Goal: Task Accomplishment & Management: Manage account settings

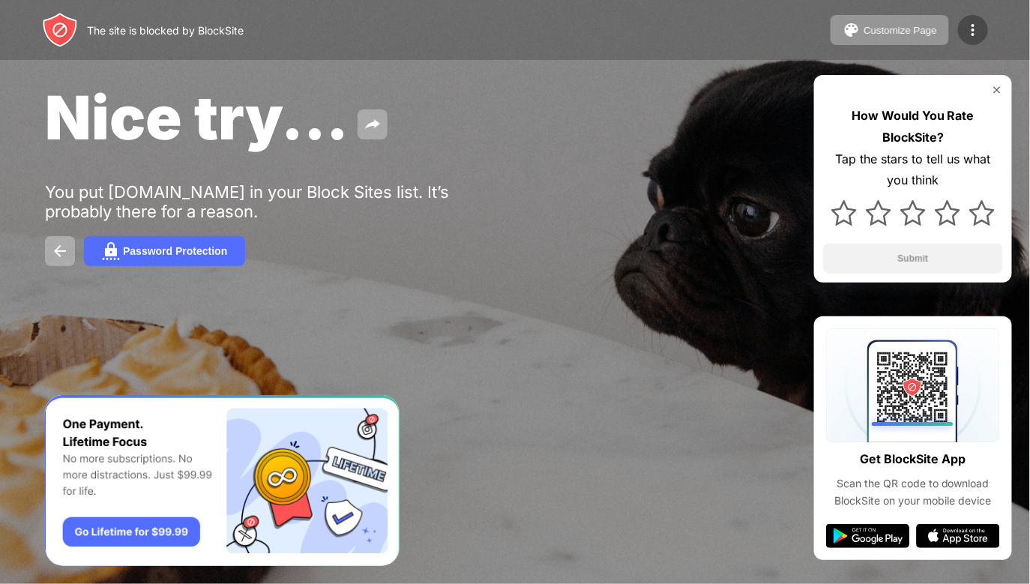
click at [970, 40] on div at bounding box center [973, 30] width 30 height 30
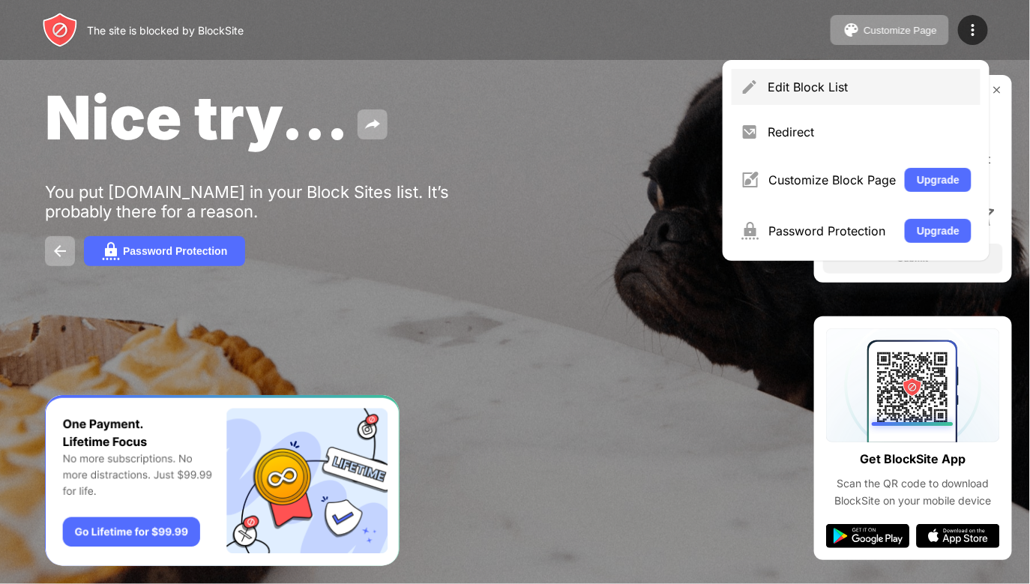
click at [929, 78] on div "Edit Block List" at bounding box center [855, 87] width 249 height 36
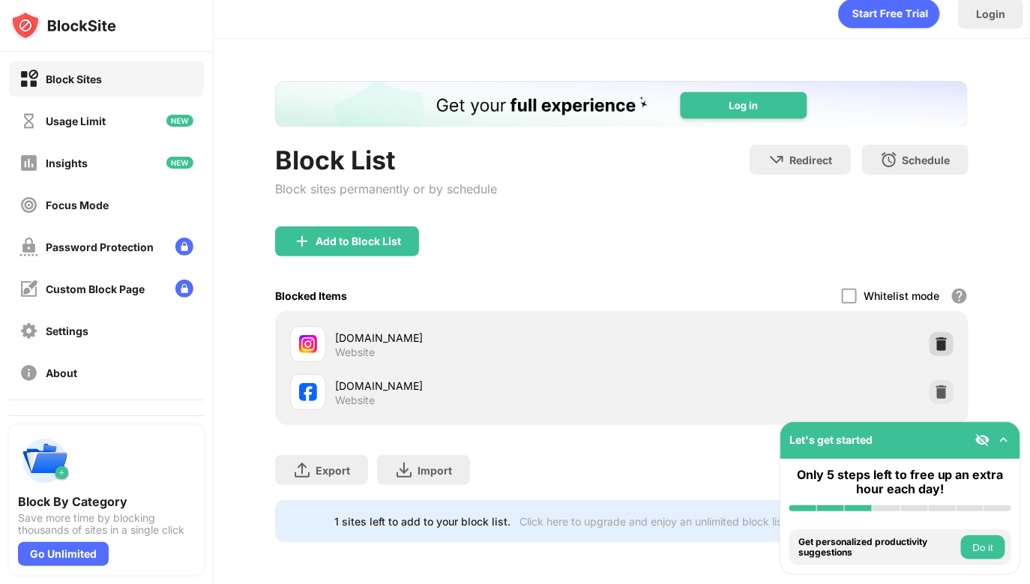
scroll to position [22, 0]
click at [941, 384] on div at bounding box center [941, 392] width 24 height 24
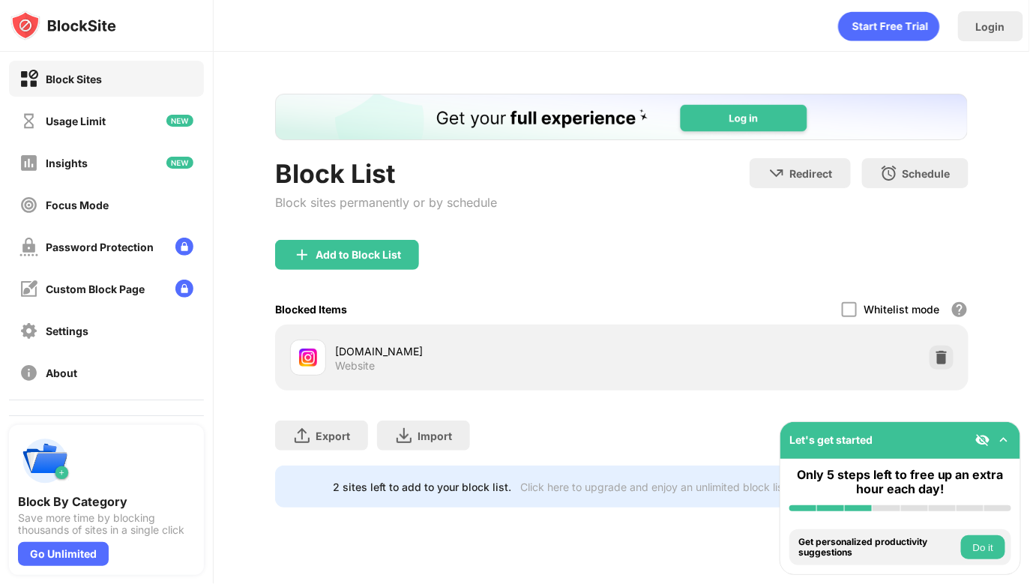
scroll to position [0, 0]
click at [941, 355] on img at bounding box center [941, 357] width 15 height 15
